Goal: Book appointment/travel/reservation

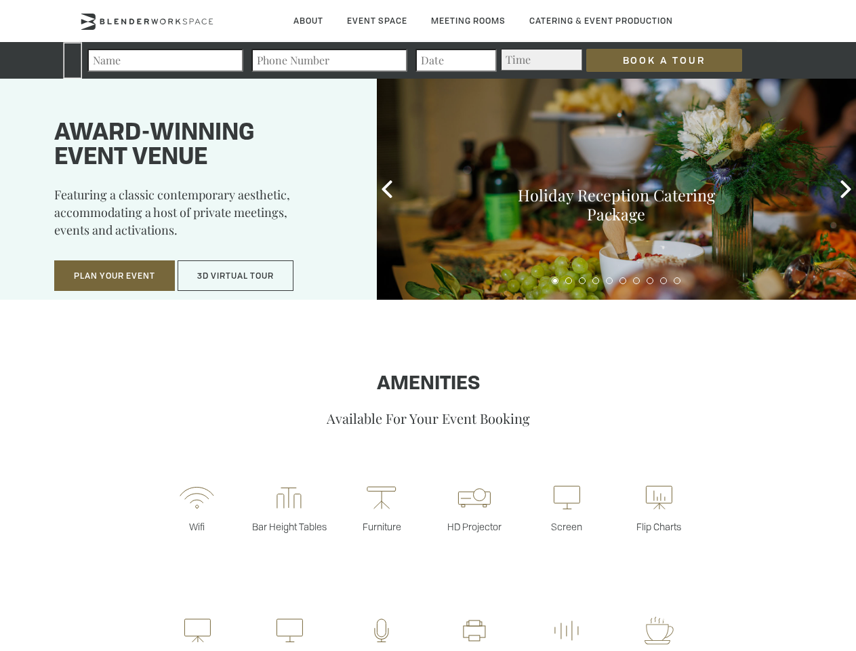
click at [653, 60] on input "Book a Tour" at bounding box center [664, 60] width 156 height 23
click at [115, 276] on button "Plan Your Event" at bounding box center [114, 275] width 121 height 31
click at [236, 276] on button "3D Virtual Tour" at bounding box center [236, 275] width 116 height 31
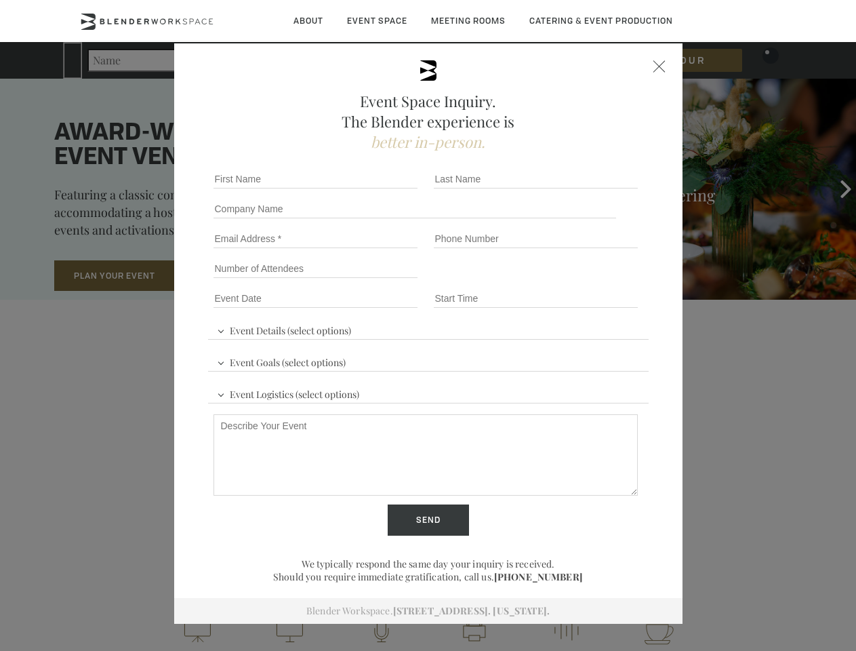
click at [387, 189] on div "First name *" at bounding box center [318, 179] width 220 height 30
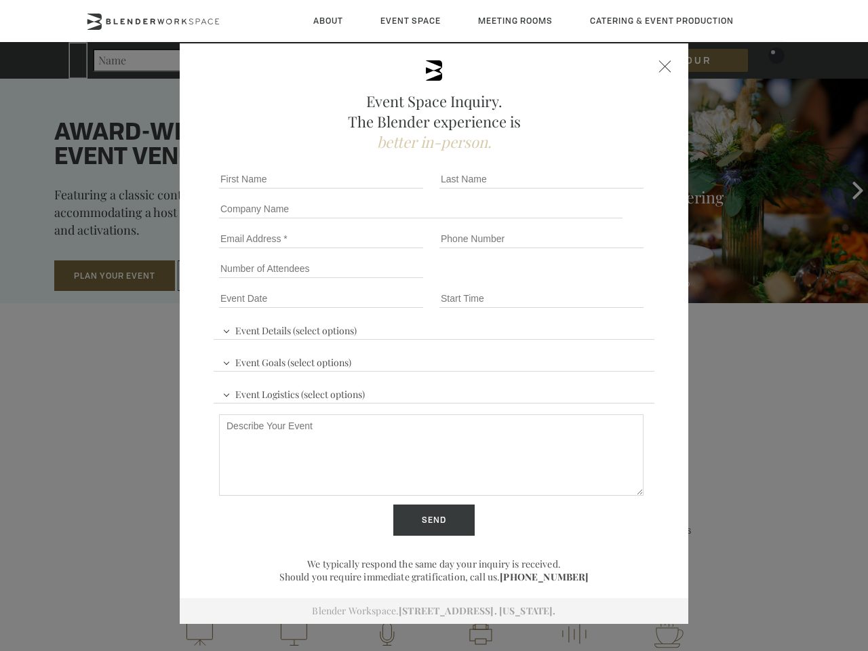
click at [846, 189] on div "Event Space Inquiry. The Blender experience is better in-person. Event Details …" at bounding box center [434, 325] width 868 height 651
click at [555, 281] on fieldset "Number of Attendees Budget Range" at bounding box center [433, 268] width 441 height 30
click at [569, 281] on fieldset "Number of Attendees Budget Range" at bounding box center [433, 268] width 441 height 30
click at [582, 281] on fieldset "Number of Attendees Budget Range" at bounding box center [433, 268] width 441 height 30
click at [596, 281] on fieldset "Number of Attendees Budget Range" at bounding box center [433, 268] width 441 height 30
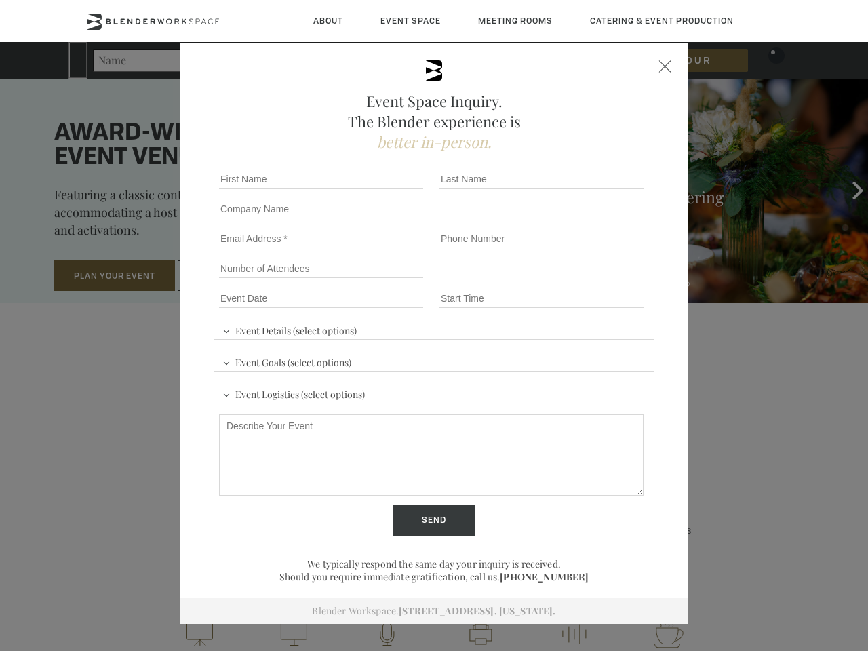
click at [609, 281] on fieldset "Number of Attendees Budget Range" at bounding box center [433, 268] width 441 height 30
